Goal: Navigation & Orientation: Find specific page/section

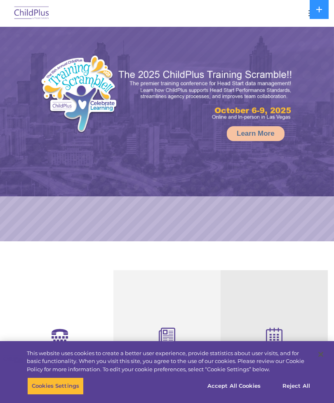
select select "MEDIUM"
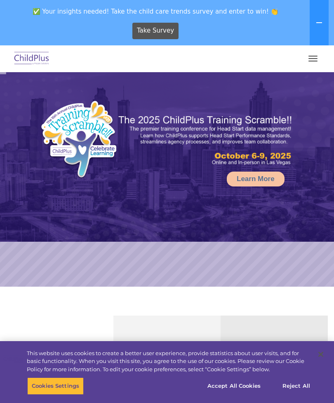
click at [320, 20] on icon at bounding box center [319, 22] width 7 height 7
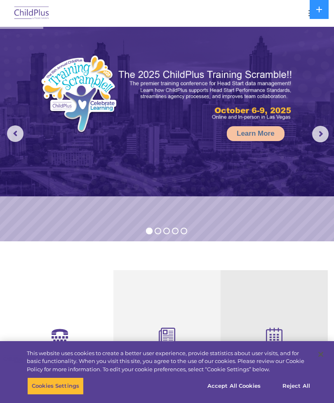
click at [322, 16] on button at bounding box center [319, 9] width 19 height 19
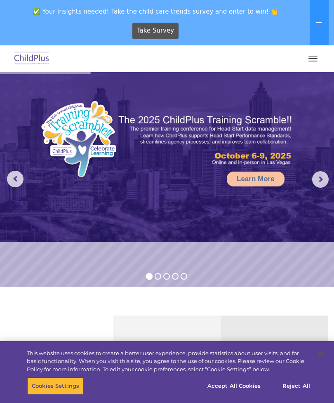
click at [325, 21] on button at bounding box center [319, 22] width 19 height 45
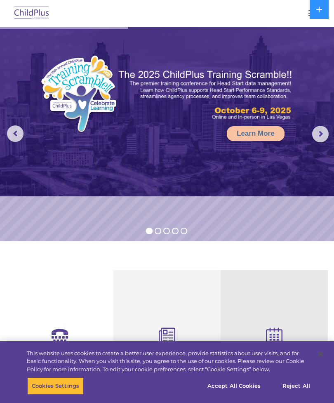
click at [303, 19] on div at bounding box center [167, 13] width 301 height 20
click at [306, 24] on nav "Download Support | Schedule A Demo  MENU MENU Software ChildPlus: The original…" at bounding box center [167, 13] width 334 height 27
click at [310, 19] on button "button" at bounding box center [313, 13] width 17 height 13
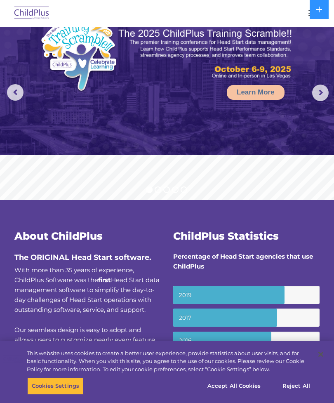
click at [309, 14] on button "button" at bounding box center [313, 13] width 17 height 13
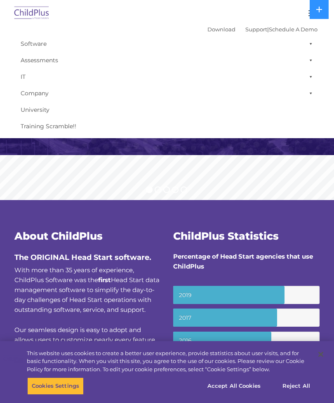
click at [311, 43] on span at bounding box center [310, 44] width 8 height 17
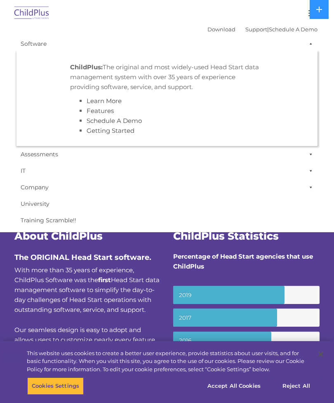
click at [307, 45] on span at bounding box center [310, 44] width 8 height 17
